Goal: Information Seeking & Learning: Check status

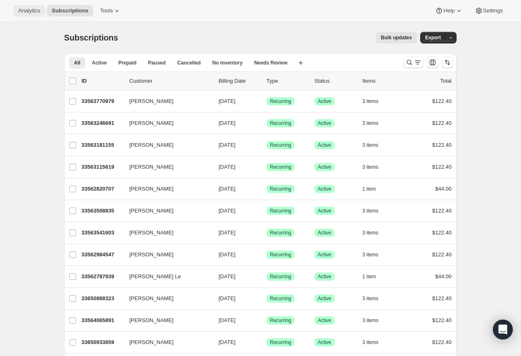
click at [28, 9] on span "Analytics" at bounding box center [29, 10] width 22 height 7
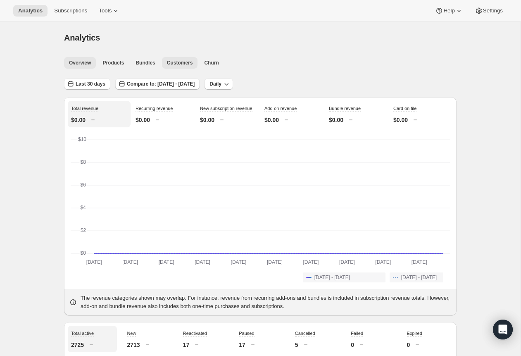
click at [174, 62] on span "Customers" at bounding box center [180, 62] width 26 height 7
